Goal: Transaction & Acquisition: Purchase product/service

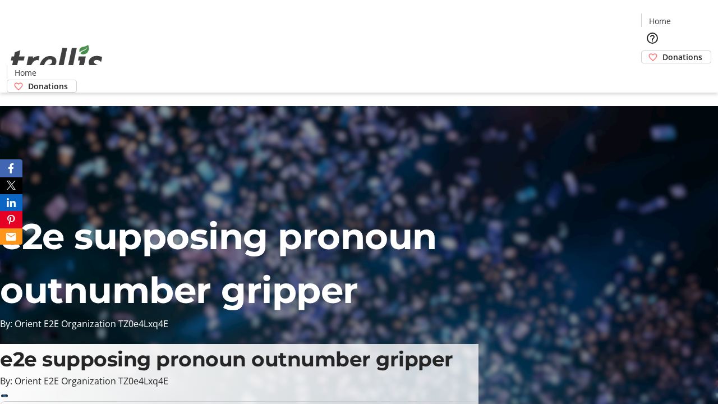
click at [662, 51] on span "Donations" at bounding box center [682, 57] width 40 height 12
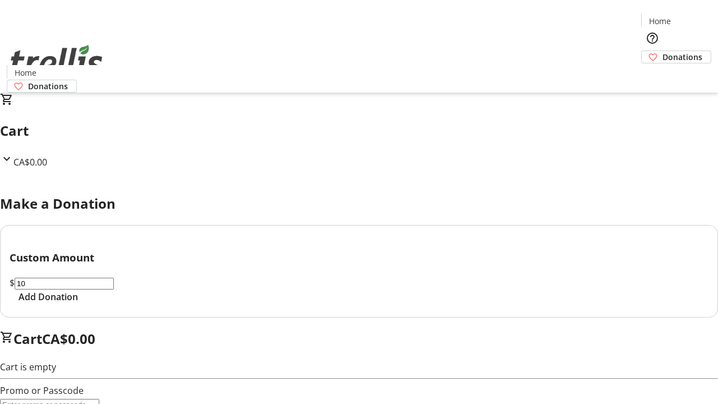
click at [78, 303] on span "Add Donation" at bounding box center [48, 296] width 59 height 13
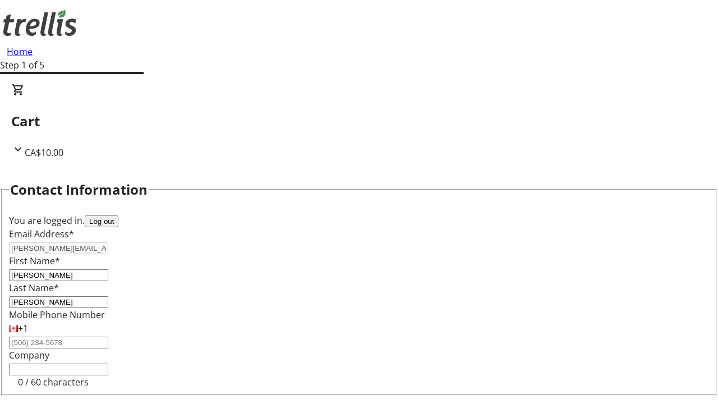
select select "BC"
select select "CA"
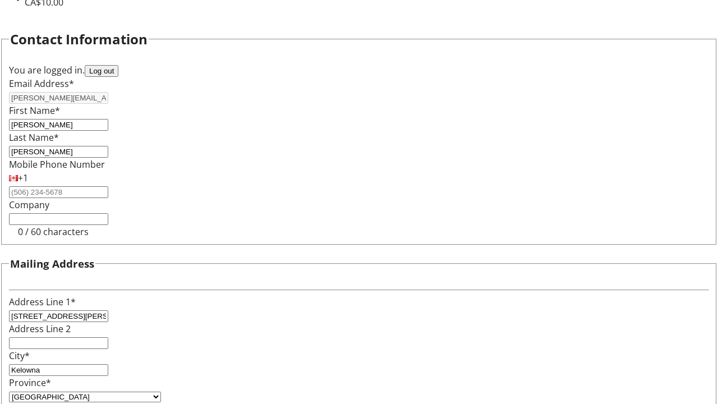
type input "V1Y 0C2"
